Goal: Book appointment/travel/reservation

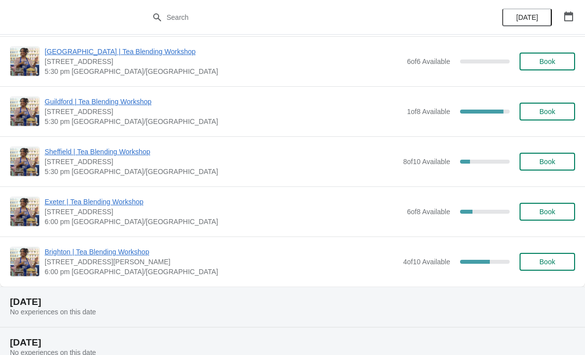
scroll to position [901, 0]
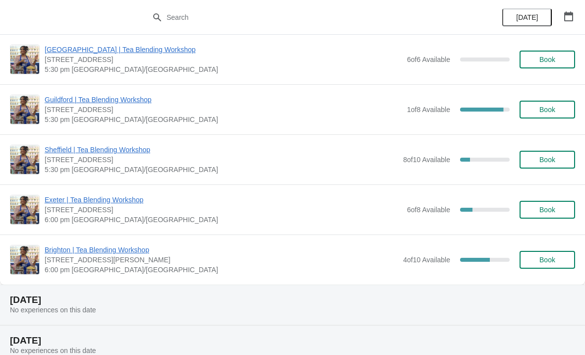
click at [141, 195] on span "Exeter | Tea Blending Workshop" at bounding box center [224, 200] width 358 height 10
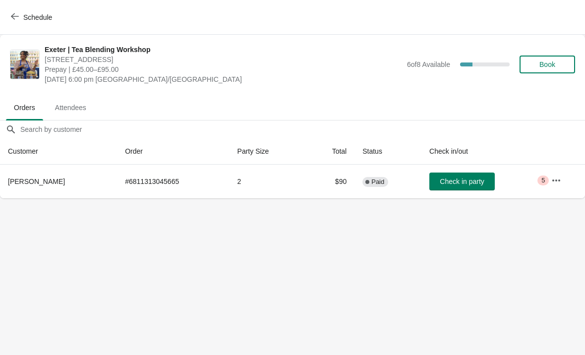
click at [550, 181] on button "button" at bounding box center [557, 181] width 18 height 18
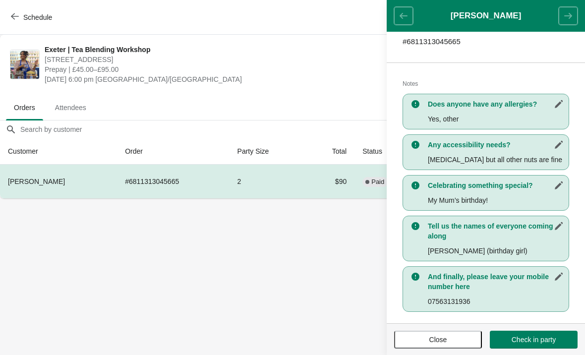
scroll to position [182, 0]
click at [15, 17] on icon "button" at bounding box center [15, 16] width 8 height 8
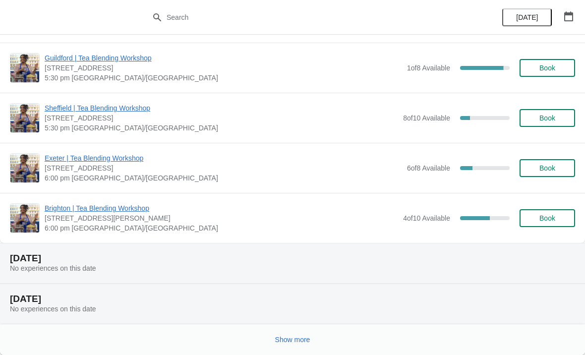
scroll to position [943, 0]
click at [313, 332] on button "Show more" at bounding box center [292, 340] width 43 height 18
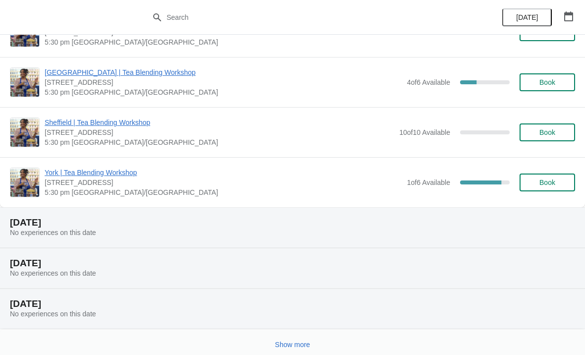
scroll to position [2178, 0]
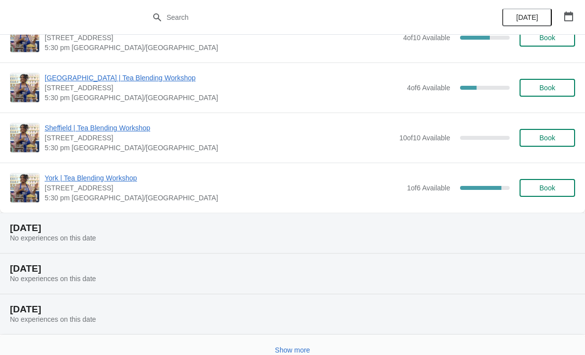
click at [318, 338] on div "Show more" at bounding box center [288, 346] width 573 height 19
click at [293, 335] on div "Show more" at bounding box center [292, 350] width 585 height 31
click at [277, 330] on div "[DATE] No experiences on this date" at bounding box center [292, 314] width 585 height 41
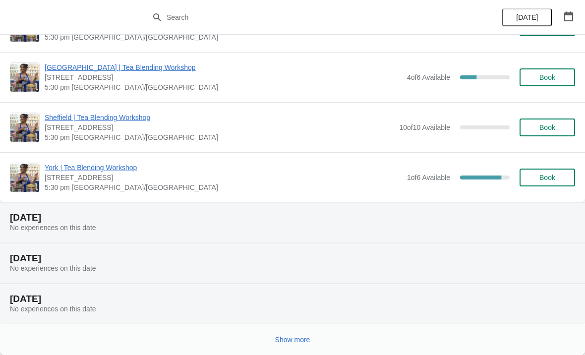
scroll to position [2189, 0]
click at [297, 338] on span "Show more" at bounding box center [292, 340] width 35 height 8
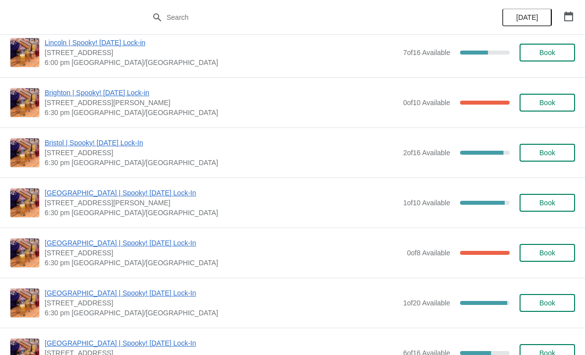
scroll to position [3878, 0]
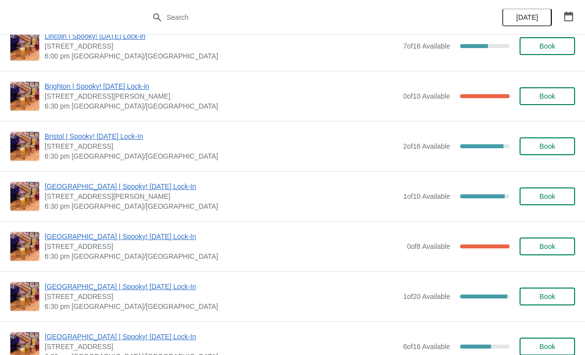
click at [357, 241] on span "[GEOGRAPHIC_DATA] | Spooky! [DATE] Lock-In" at bounding box center [224, 237] width 358 height 10
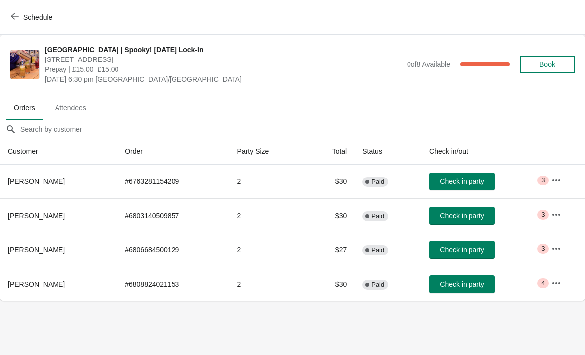
click at [558, 175] on button "button" at bounding box center [557, 181] width 18 height 18
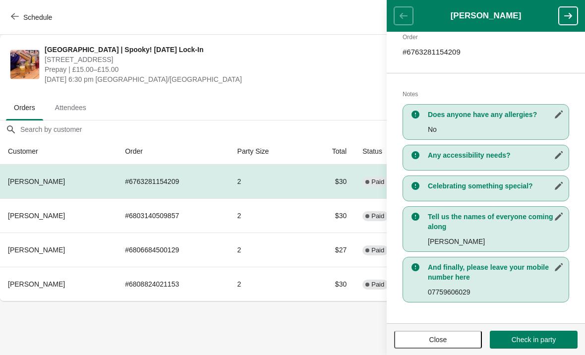
scroll to position [162, 0]
click at [339, 308] on body "Schedule [GEOGRAPHIC_DATA] | Spooky! [DATE] Lock-In [STREET_ADDRESS] Prepay | £…" at bounding box center [292, 177] width 585 height 355
click at [568, 17] on icon "button" at bounding box center [568, 16] width 10 height 10
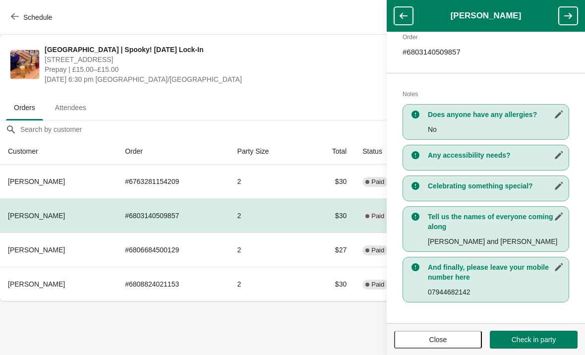
click at [567, 12] on icon "button" at bounding box center [568, 16] width 10 height 10
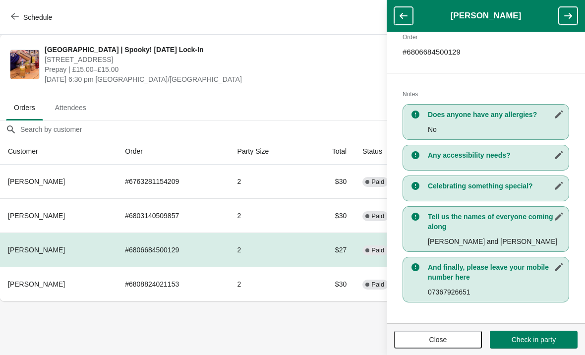
click at [571, 9] on button "button" at bounding box center [568, 16] width 19 height 18
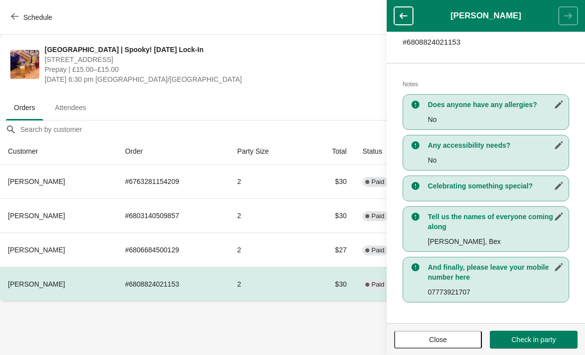
scroll to position [172, 0]
click at [571, 14] on header "[PERSON_NAME]" at bounding box center [486, 16] width 198 height 32
click at [346, 60] on span "[STREET_ADDRESS]" at bounding box center [224, 60] width 358 height 10
click at [407, 21] on button "button" at bounding box center [403, 16] width 19 height 18
